Goal: Information Seeking & Learning: Learn about a topic

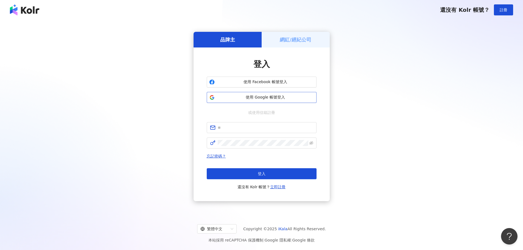
click at [291, 96] on span "使用 Google 帳號登入" at bounding box center [265, 97] width 97 height 5
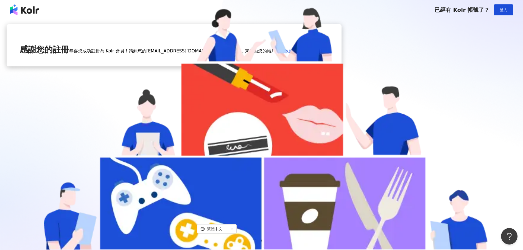
drag, startPoint x: 246, startPoint y: 122, endPoint x: 324, endPoint y: 131, distance: 78.8
click at [324, 66] on div "感謝您的註冊 恭喜您成功註冊為 Kolr 會員！請到您的 shian.bio.co4@gmail.com 信箱收信，來啟動您的帳戶。 沒收到驗證信？重新寄送" at bounding box center [174, 45] width 335 height 42
click at [319, 66] on div "感謝您的註冊 恭喜您成功註冊為 Kolr 會員！請到您的 shian.bio.co4@gmail.com 信箱收信，來啟動您的帳戶。 沒收到驗證信？重新寄送" at bounding box center [174, 45] width 335 height 42
click at [342, 84] on div "感謝您的註冊 恭喜您成功註冊為 Kolr 會員！請到您的 shian.bio.co4@gmail.com 信箱收信，來啟動您的帳戶。 沒收到驗證信？重新寄送" at bounding box center [174, 116] width 335 height 185
drag, startPoint x: 223, startPoint y: 130, endPoint x: 260, endPoint y: 130, distance: 36.8
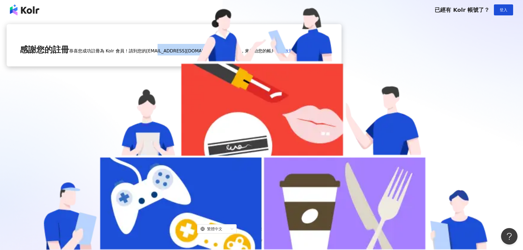
click at [223, 54] on span "shian.bio.co4@gmail.com" at bounding box center [184, 50] width 77 height 5
click at [261, 54] on span "恭喜您成功註冊為 Kolr 會員！請到您的 shian.bio.co4@gmail.com 信箱收信，來啟動您的帳戶。" at bounding box center [174, 50] width 211 height 5
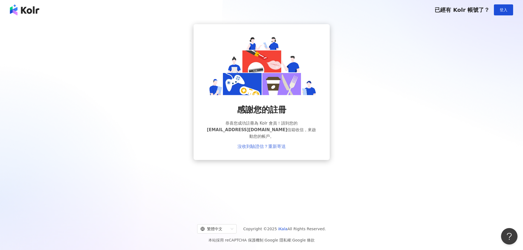
click at [266, 144] on link "沒收到驗證信？重新寄送" at bounding box center [262, 146] width 48 height 5
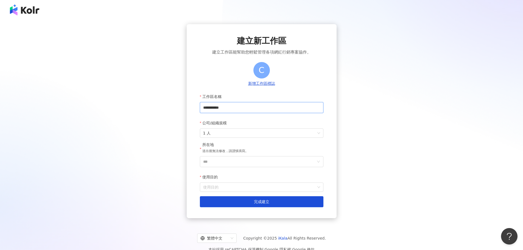
drag, startPoint x: 220, startPoint y: 106, endPoint x: 215, endPoint y: 108, distance: 5.5
click at [220, 106] on input "**********" at bounding box center [262, 107] width 124 height 11
click at [222, 134] on span "1 人" at bounding box center [261, 133] width 117 height 9
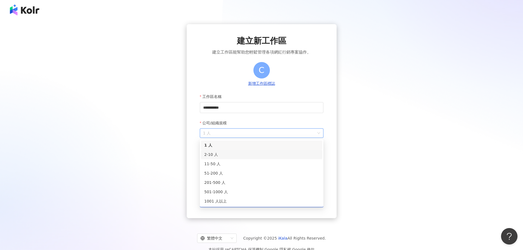
click at [216, 152] on div "2-10 人" at bounding box center [261, 154] width 121 height 9
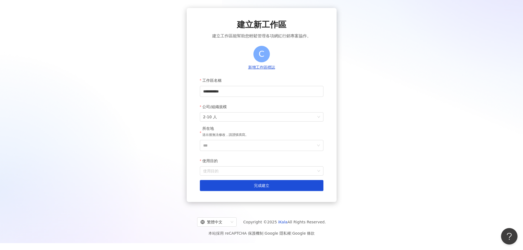
scroll to position [25, 0]
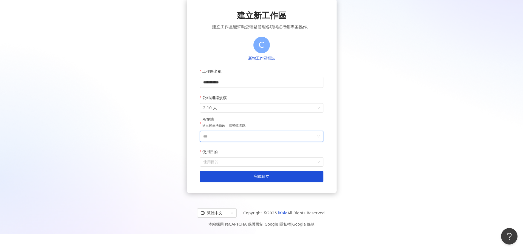
click at [240, 135] on input "***" at bounding box center [259, 136] width 113 height 10
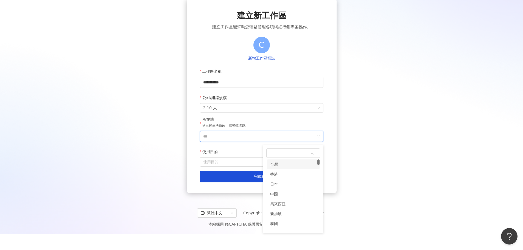
click at [273, 165] on div "台灣" at bounding box center [274, 165] width 8 height 10
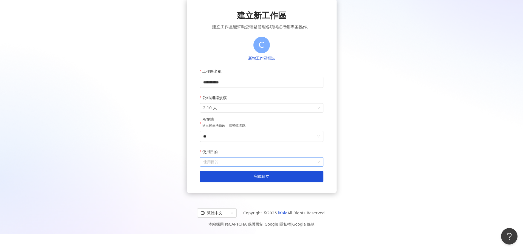
click at [242, 163] on input "使用目的" at bounding box center [261, 162] width 117 height 9
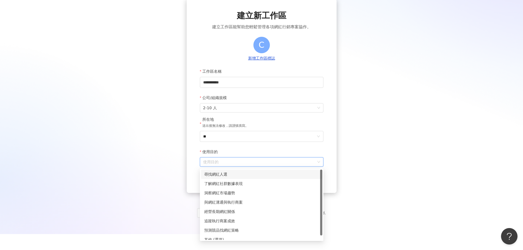
click at [234, 176] on div "尋找網紅人選" at bounding box center [261, 174] width 115 height 6
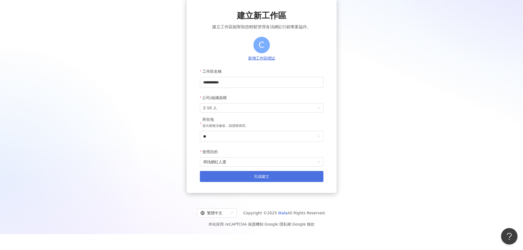
click at [275, 181] on button "完成建立" at bounding box center [262, 176] width 124 height 11
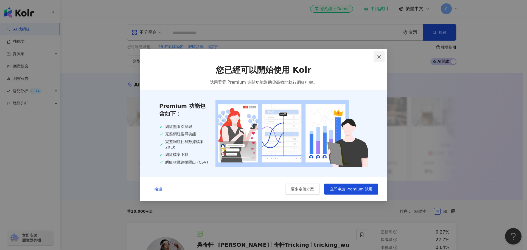
click at [379, 57] on icon "close" at bounding box center [379, 57] width 4 height 4
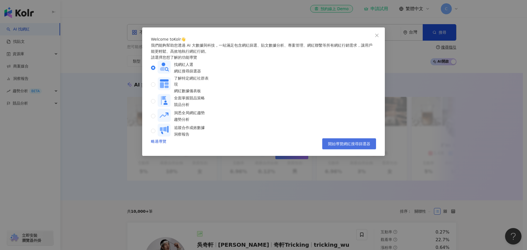
click at [360, 146] on span "開始導覽網紅搜尋篩選器" at bounding box center [349, 144] width 42 height 4
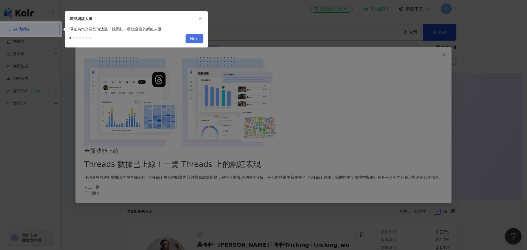
click at [198, 37] on span "Next" at bounding box center [194, 39] width 9 height 9
type input "*********"
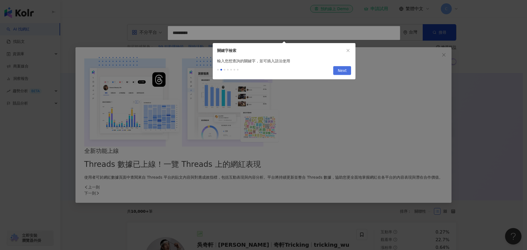
click at [342, 71] on span "Next" at bounding box center [342, 70] width 9 height 9
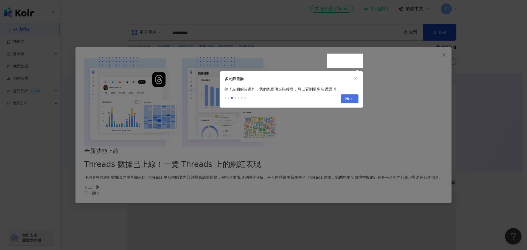
click at [351, 100] on span "Next" at bounding box center [349, 99] width 9 height 9
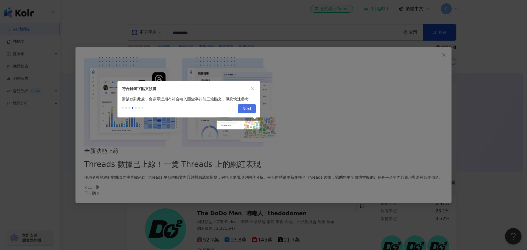
click at [250, 105] on span "Next" at bounding box center [247, 109] width 9 height 9
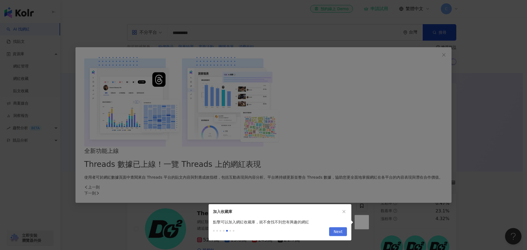
click at [339, 230] on span "Next" at bounding box center [338, 232] width 9 height 9
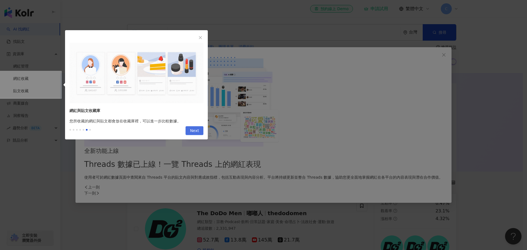
click at [188, 127] on button "Next" at bounding box center [195, 130] width 18 height 9
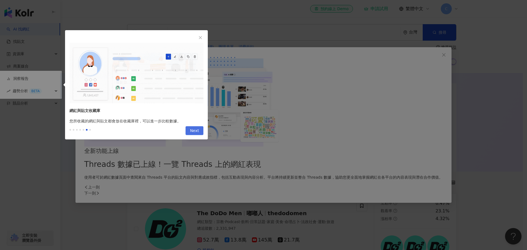
click at [192, 131] on span "Next" at bounding box center [194, 131] width 9 height 9
click at [201, 39] on icon "close" at bounding box center [201, 38] width 4 height 4
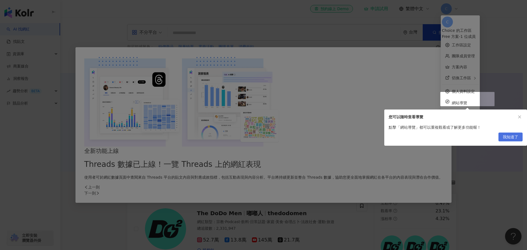
click at [513, 138] on span "我知道了" at bounding box center [510, 137] width 15 height 9
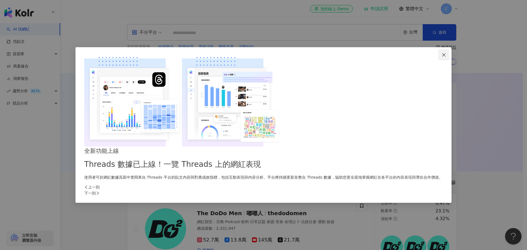
click at [442, 57] on icon "close" at bounding box center [444, 55] width 4 height 4
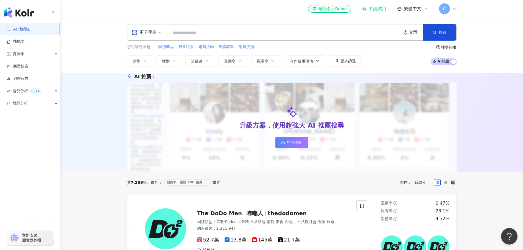
click at [200, 29] on input "search" at bounding box center [284, 33] width 229 height 10
click at [155, 29] on div "不分平台" at bounding box center [144, 32] width 25 height 9
click at [152, 80] on div "YouTube" at bounding box center [148, 78] width 31 height 7
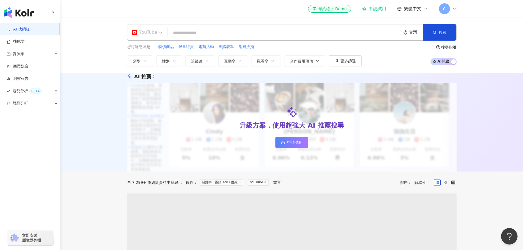
click at [159, 34] on span "YouTube" at bounding box center [147, 32] width 30 height 9
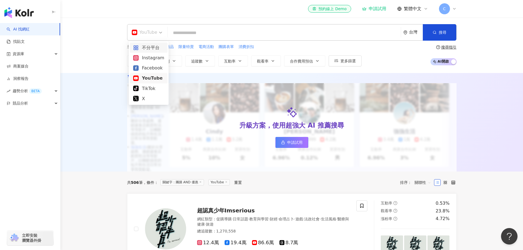
drag, startPoint x: 155, startPoint y: 47, endPoint x: 187, endPoint y: 32, distance: 35.6
click at [155, 47] on div "不分平台" at bounding box center [148, 47] width 31 height 7
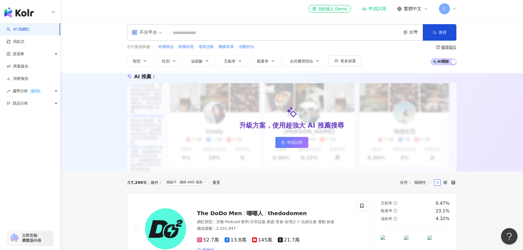
click at [190, 30] on input "search" at bounding box center [284, 33] width 229 height 10
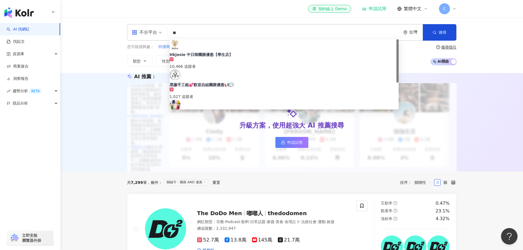
type input "*"
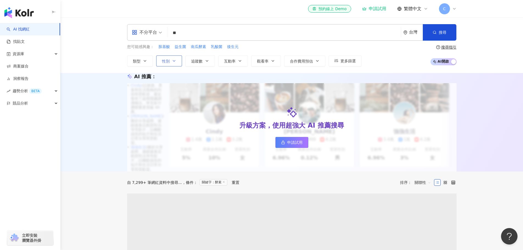
type input "**"
click at [177, 60] on button "性別" at bounding box center [169, 60] width 26 height 11
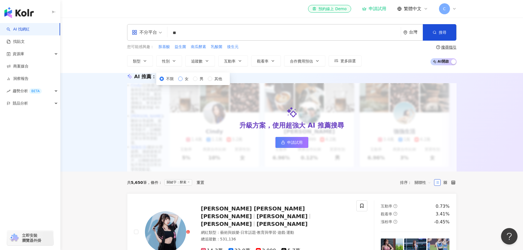
click at [183, 82] on span "女" at bounding box center [187, 79] width 8 height 6
click at [207, 59] on icon "button" at bounding box center [207, 61] width 4 height 4
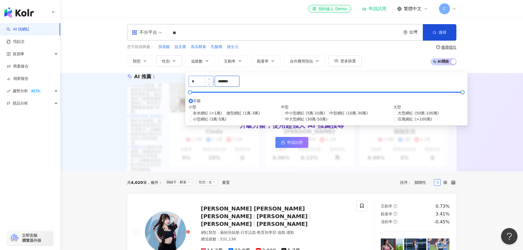
drag, startPoint x: 286, startPoint y: 84, endPoint x: 254, endPoint y: 82, distance: 32.2
click at [254, 82] on div "* - ******* 不限 小型 奈米網紅 (<1萬) 微型網紅 (1萬-3萬) 小型網紅 (3萬-5萬) 中型 中小型網紅 (5萬-10萬) 中型網紅 (…" at bounding box center [327, 99] width 276 height 46
type input "*"
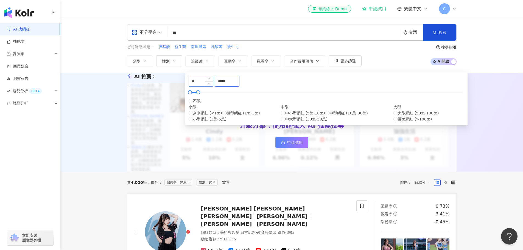
type input "*****"
drag, startPoint x: 199, startPoint y: 83, endPoint x: 181, endPoint y: 84, distance: 18.2
type input "*"
click at [201, 104] on label "不限" at bounding box center [195, 101] width 12 height 6
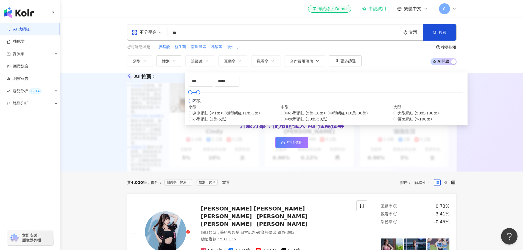
type input "*"
type input "*******"
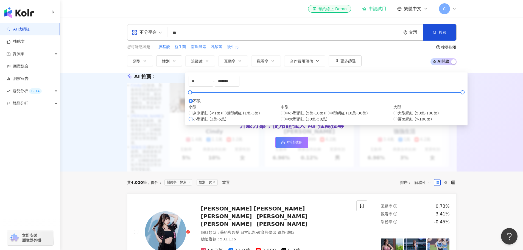
type input "*****"
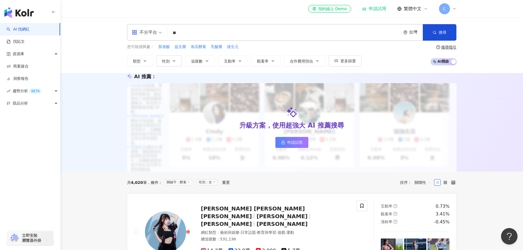
click at [232, 171] on div "升級方案，使用超強大 AI 推薦搜尋 申請試用" at bounding box center [292, 127] width 330 height 88
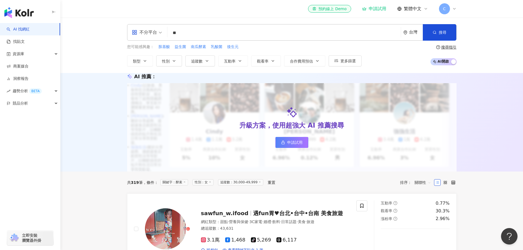
click at [216, 63] on div "類型 性別 追蹤數 互動率 觀看率 合作費用預估 更多篩選 不限 女 男 其他 ***** - ***** 不限 小型 奈米網紅 (<1萬) 微型網紅 (1萬…" at bounding box center [244, 60] width 235 height 11
click at [206, 62] on icon "button" at bounding box center [207, 61] width 4 height 4
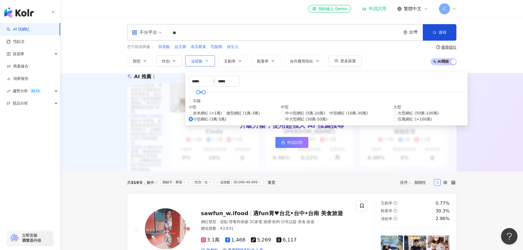
click at [206, 62] on icon "button" at bounding box center [207, 61] width 4 height 4
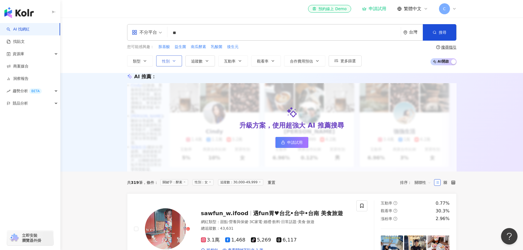
click at [170, 63] on button "性別" at bounding box center [169, 60] width 26 height 11
click at [129, 74] on div "AI 推薦 ： 升級方案，使用超強大 AI 推薦搜尋 申請試用 • Cindy : 以旅遊、美食和生活風格的內容而受歡迎，最近發布了超商隱藏調酒喝法，單支影片…" at bounding box center [291, 122] width 463 height 99
click at [145, 64] on button "類型" at bounding box center [140, 60] width 26 height 11
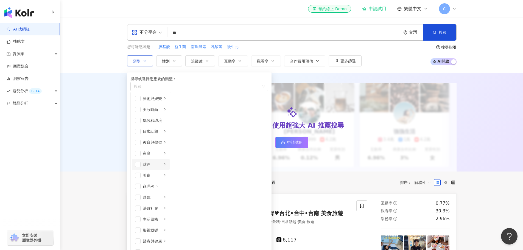
scroll to position [190, 0]
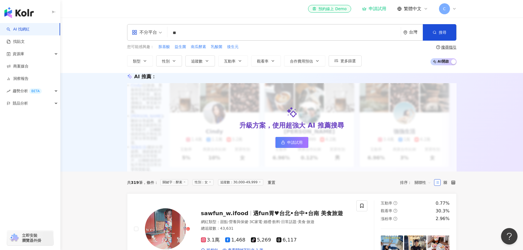
click at [291, 81] on div "AI 推薦 ： 升級方案，使用超強大 AI 推薦搜尋 申請試用 • Cindy : 以旅遊、美食和生活風格的內容而受歡迎，最近發布了超商隱藏調酒喝法，單支影片…" at bounding box center [291, 122] width 463 height 99
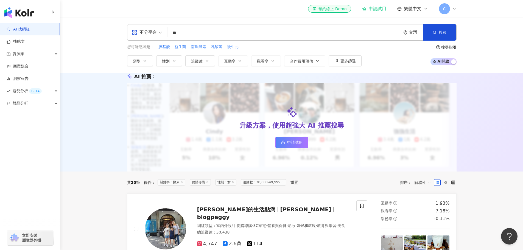
click at [187, 35] on input "**" at bounding box center [284, 33] width 229 height 10
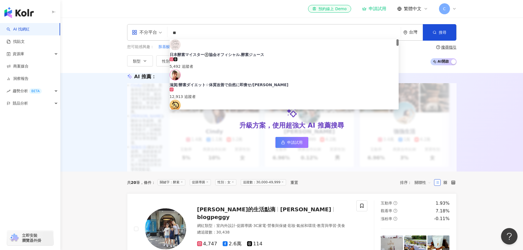
type input "*"
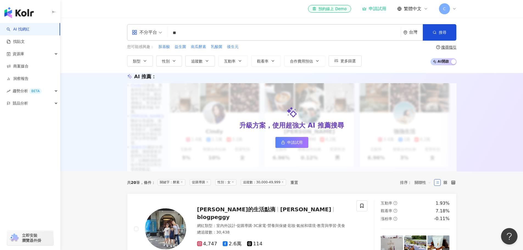
type input "**"
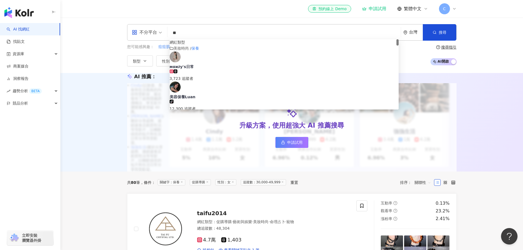
click at [107, 92] on div "AI 推薦 ： 升級方案，使用超強大 AI 推薦搜尋 申請試用 • Cindy : 以旅遊、美食和生活風格的內容而受歡迎，最近發布了超商隱藏調酒喝法，單支影片…" at bounding box center [291, 122] width 463 height 99
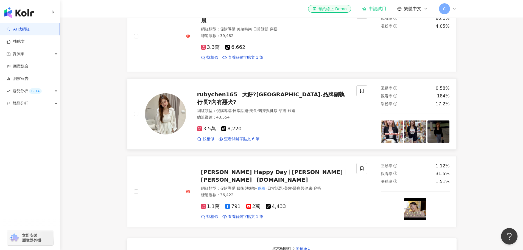
scroll to position [255, 0]
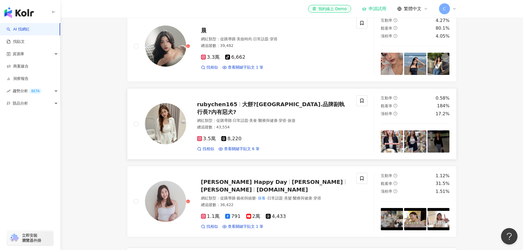
click at [309, 115] on span "大餅?[GEOGRAPHIC_DATA].品牌副執行長?內有惡犬?" at bounding box center [271, 108] width 148 height 14
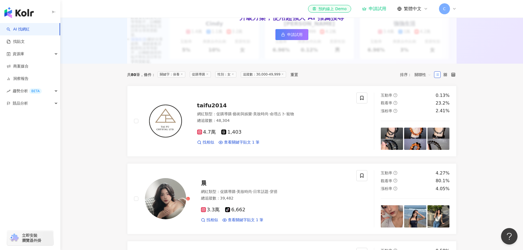
scroll to position [35, 0]
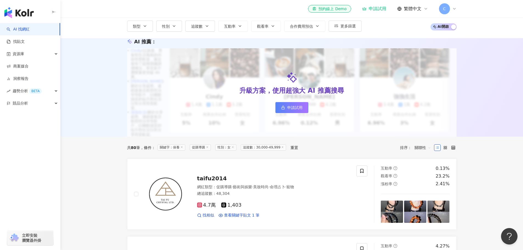
click at [452, 11] on div "C" at bounding box center [448, 8] width 18 height 11
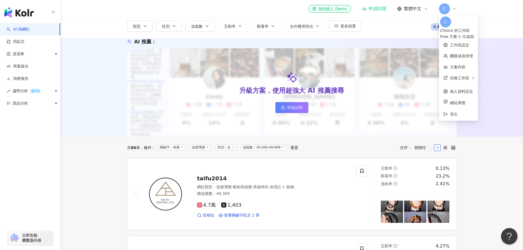
click at [452, 11] on div "C" at bounding box center [448, 8] width 18 height 11
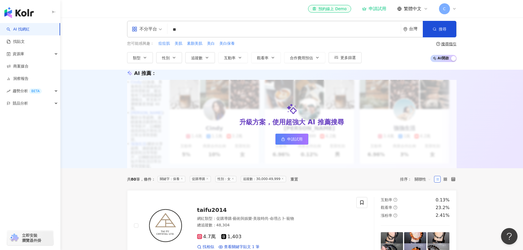
scroll to position [0, 0]
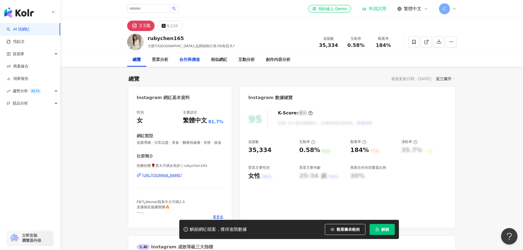
click at [190, 62] on div "合作與價值" at bounding box center [189, 60] width 21 height 7
